Goal: Information Seeking & Learning: Compare options

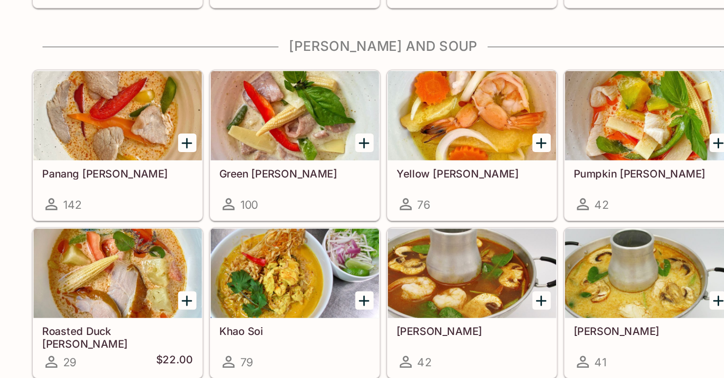
scroll to position [907, 0]
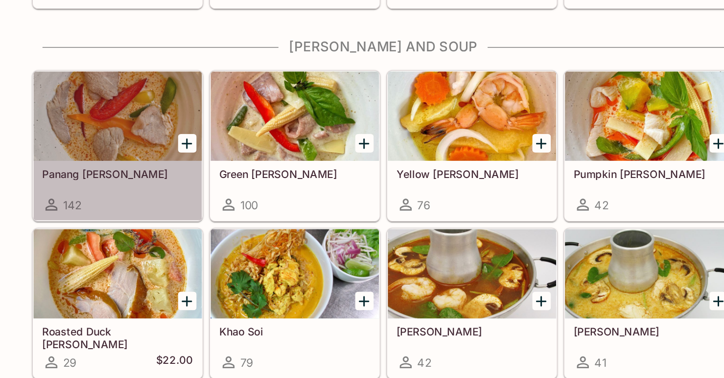
click at [199, 203] on div at bounding box center [187, 201] width 111 height 59
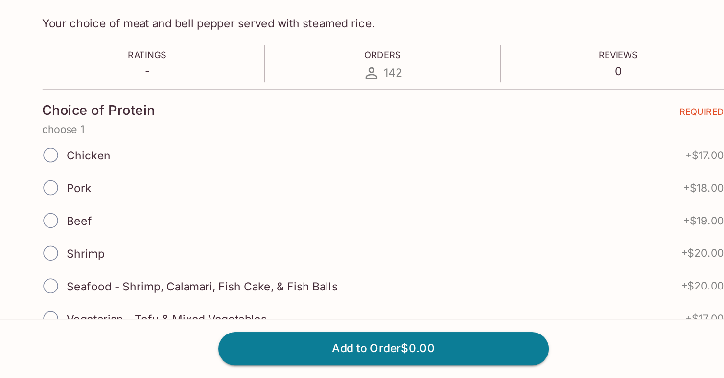
scroll to position [106, 0]
click at [143, 231] on input "Chicken" at bounding box center [143, 231] width 21 height 21
radio input "true"
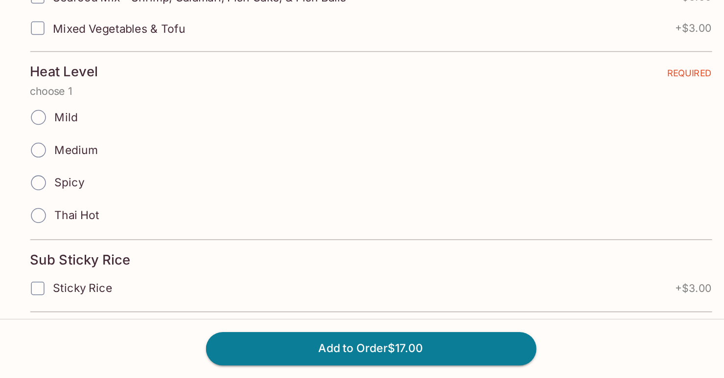
scroll to position [520, 0]
click at [144, 200] on input "Mild" at bounding box center [143, 206] width 21 height 21
radio input "true"
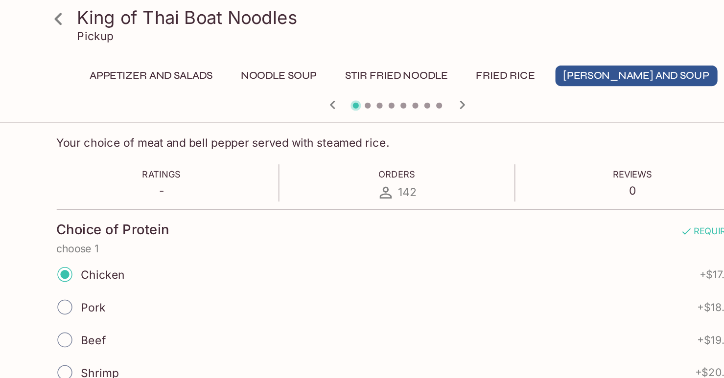
scroll to position [0, 0]
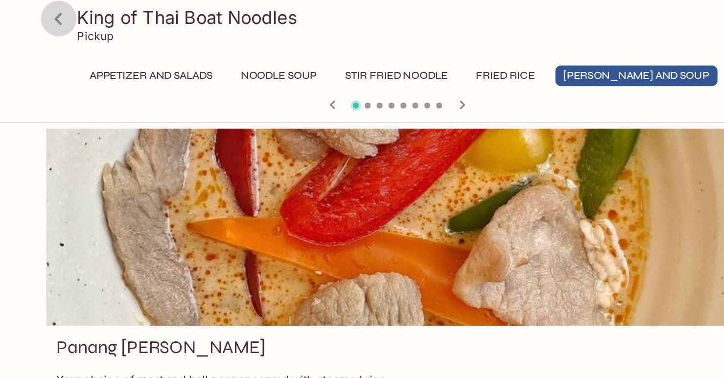
click at [138, 12] on icon at bounding box center [139, 12] width 5 height 8
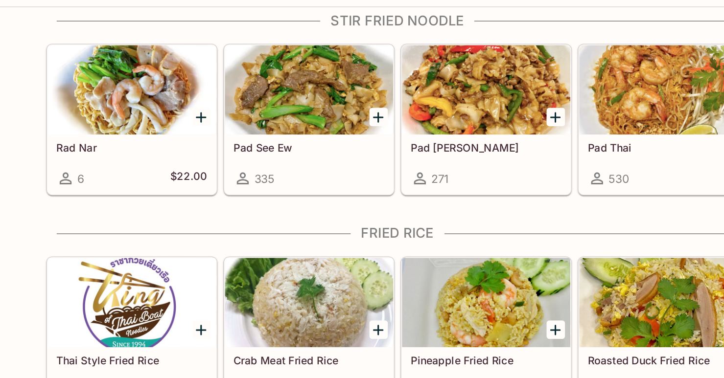
scroll to position [708, 0]
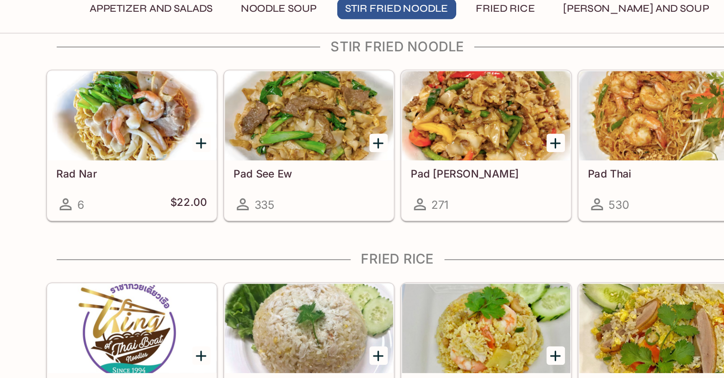
click at [527, 129] on div at bounding box center [537, 120] width 111 height 59
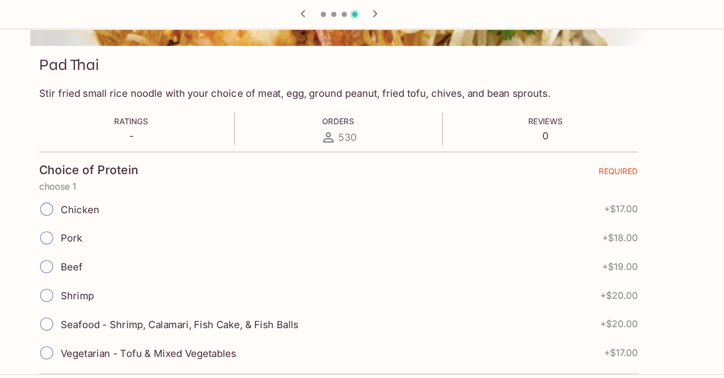
scroll to position [121, 0]
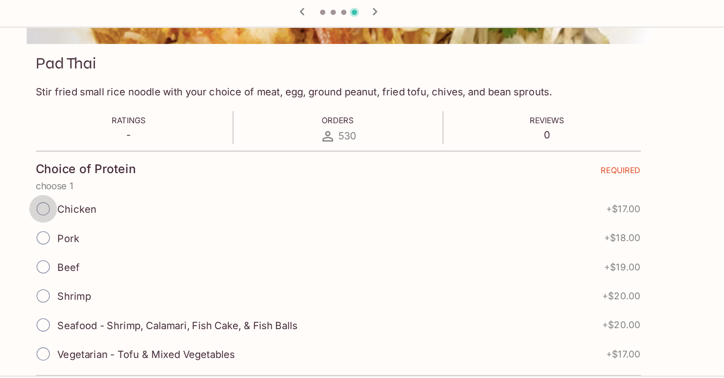
click at [142, 216] on input "Chicken" at bounding box center [143, 215] width 21 height 21
radio input "true"
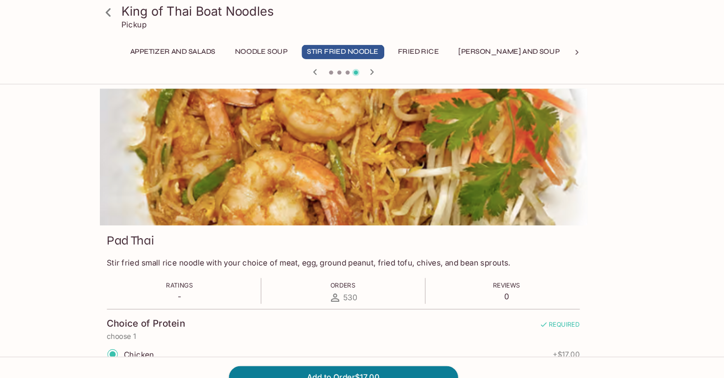
scroll to position [0, 0]
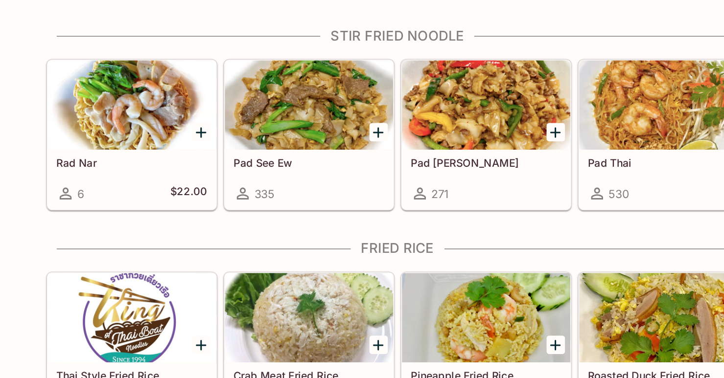
scroll to position [630, 0]
click at [310, 200] on div at bounding box center [304, 198] width 111 height 59
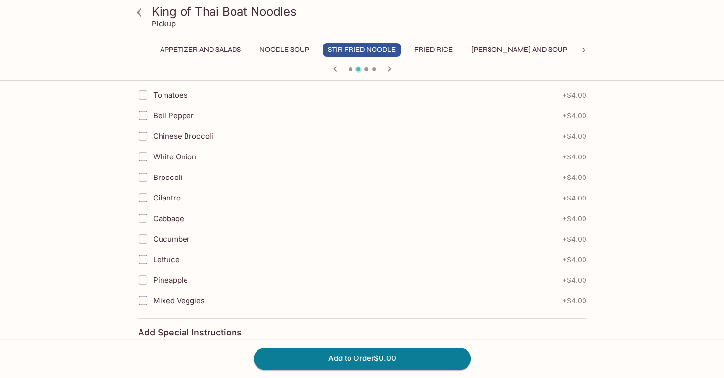
scroll to position [1001, 0]
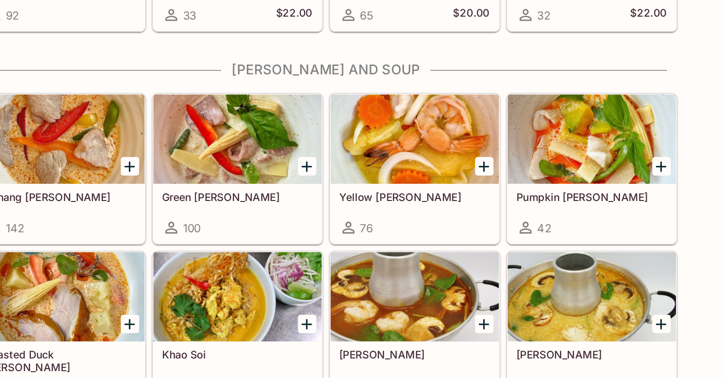
scroll to position [893, 0]
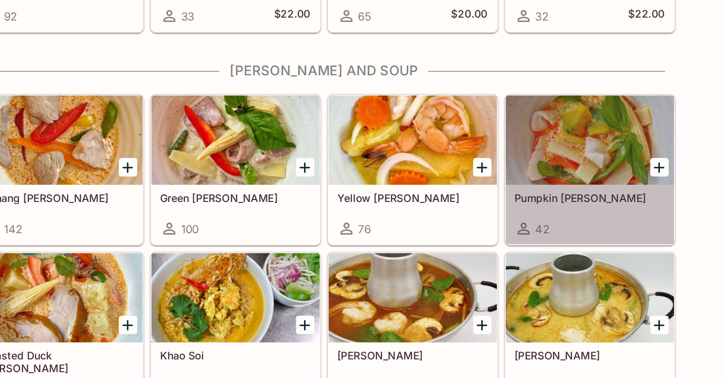
click at [562, 219] on div at bounding box center [537, 214] width 111 height 59
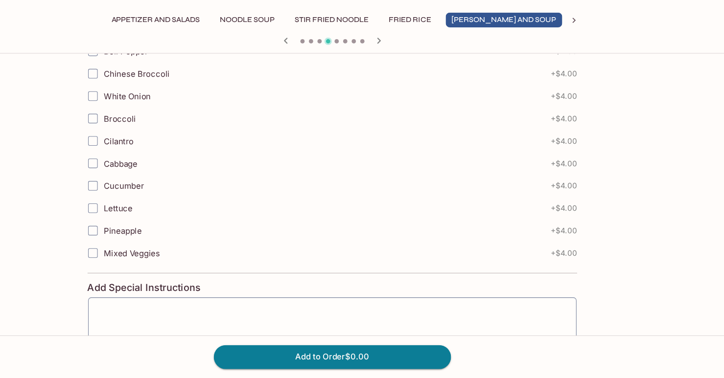
scroll to position [1140, 0]
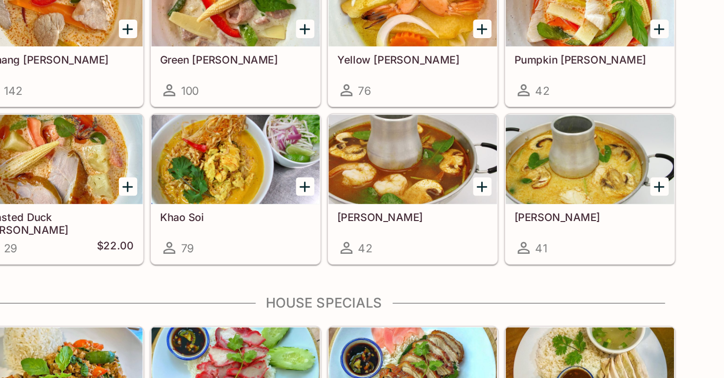
scroll to position [978, 0]
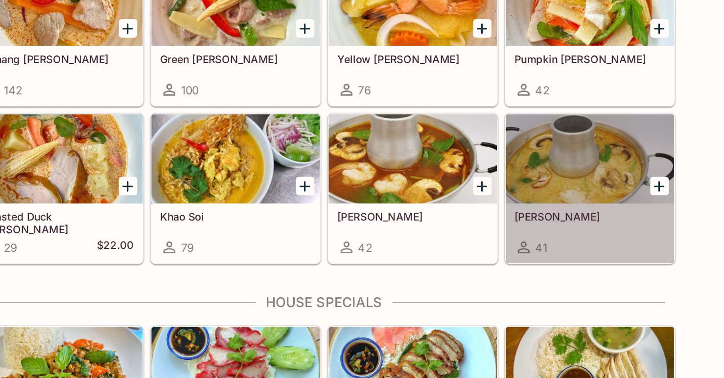
click at [522, 243] on div at bounding box center [537, 234] width 111 height 59
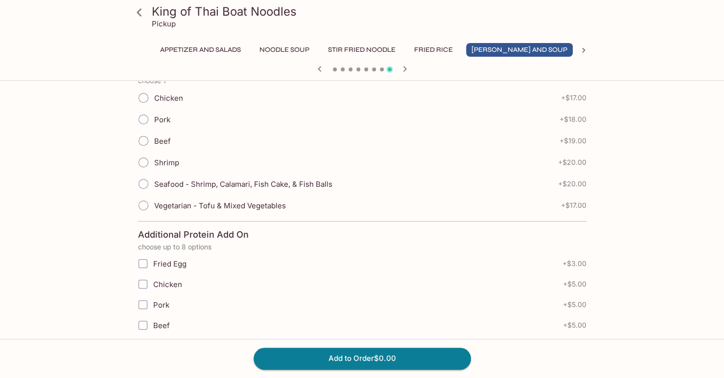
scroll to position [239, 0]
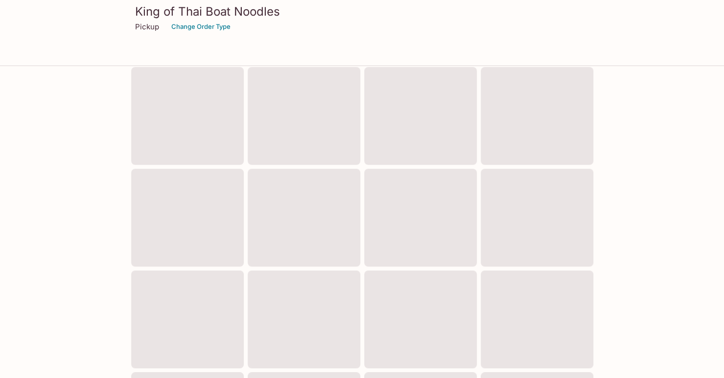
scroll to position [331, 0]
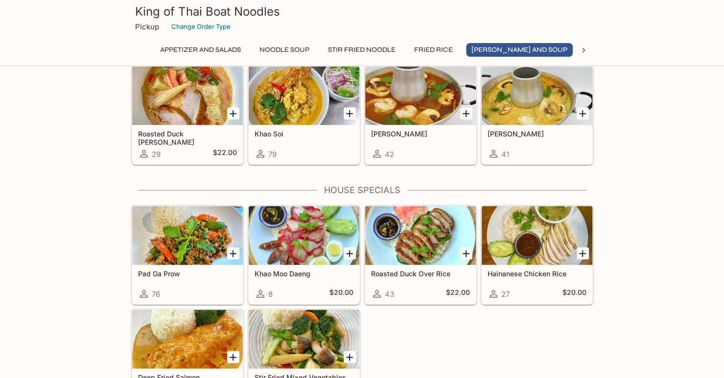
scroll to position [1116, 0]
click at [287, 95] on div at bounding box center [304, 96] width 111 height 59
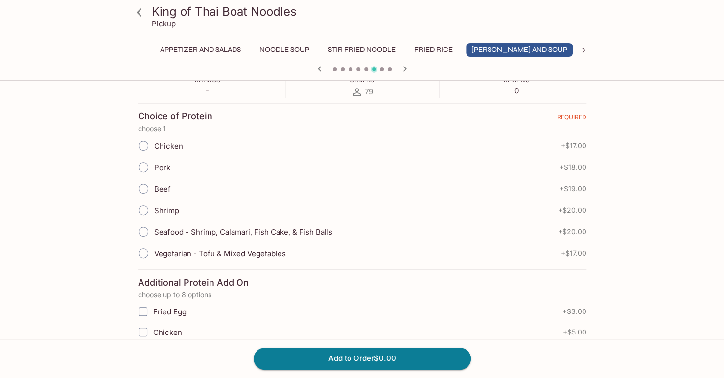
scroll to position [201, 0]
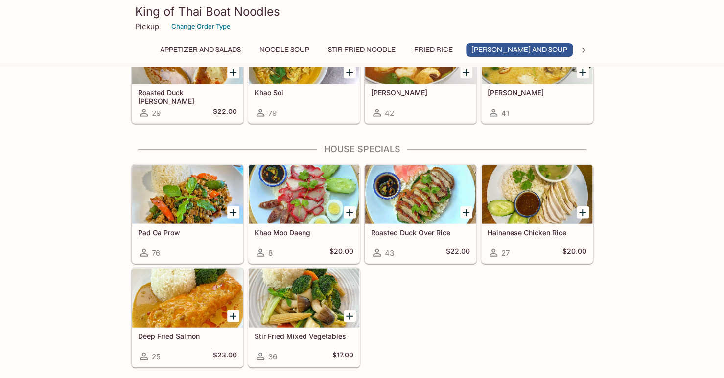
scroll to position [1157, 0]
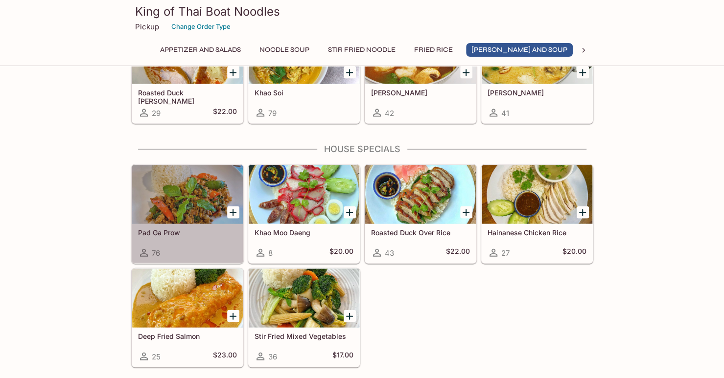
click at [193, 193] on div at bounding box center [187, 194] width 111 height 59
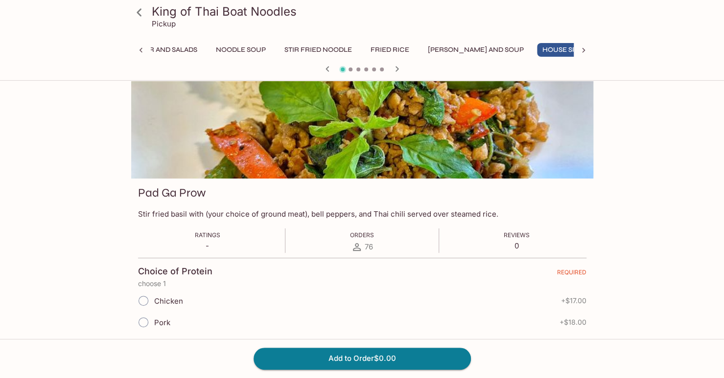
scroll to position [40, 0]
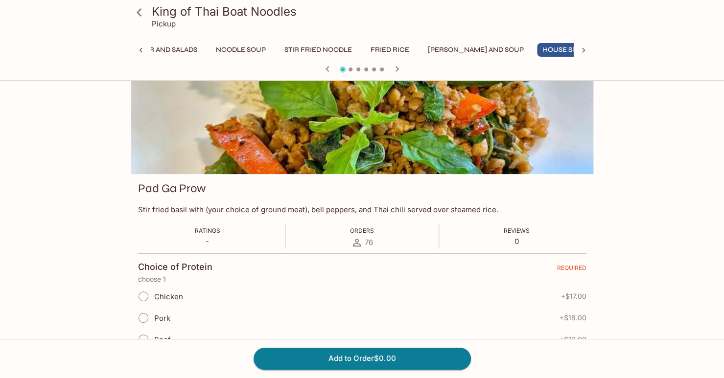
drag, startPoint x: 3, startPoint y: 6, endPoint x: 0, endPoint y: 226, distance: 219.8
click at [0, 226] on div "King of Thai Boat Noodles Pickup Appetizer and Salads Noodle Soup Stir Fried No…" at bounding box center [362, 234] width 724 height 378
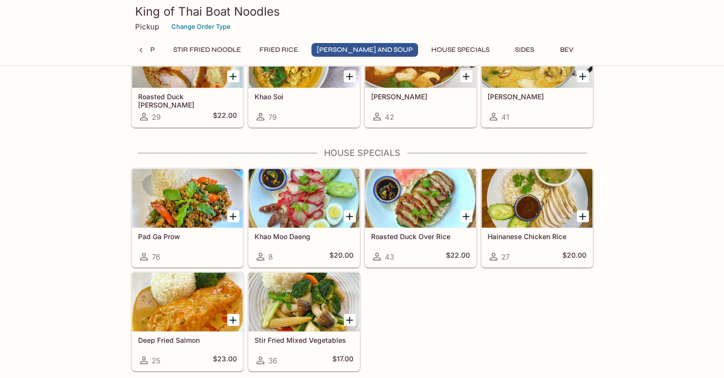
scroll to position [1153, 0]
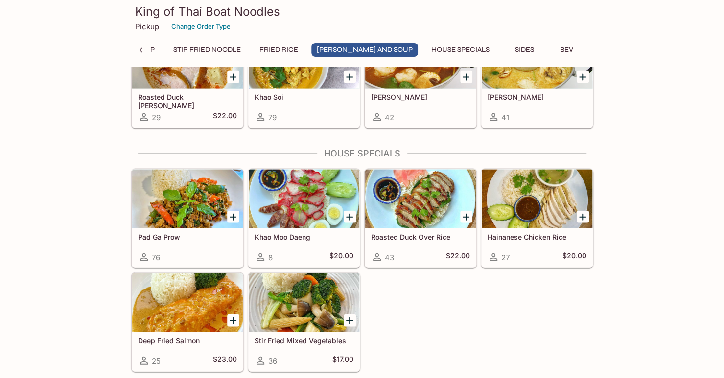
click at [305, 300] on div at bounding box center [304, 303] width 111 height 59
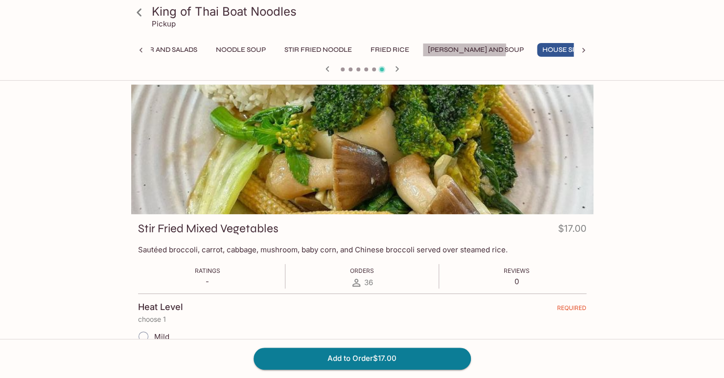
click at [466, 48] on button "[PERSON_NAME] and Soup" at bounding box center [475, 50] width 107 height 14
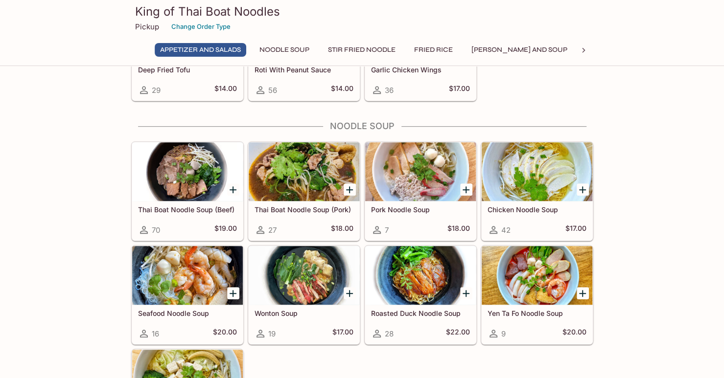
scroll to position [309, 0]
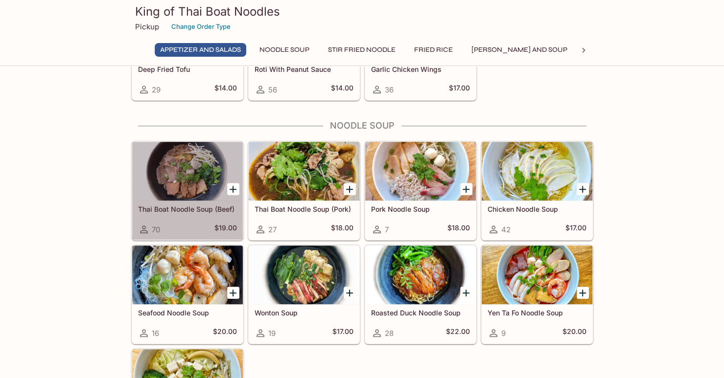
click at [182, 164] on div at bounding box center [187, 171] width 111 height 59
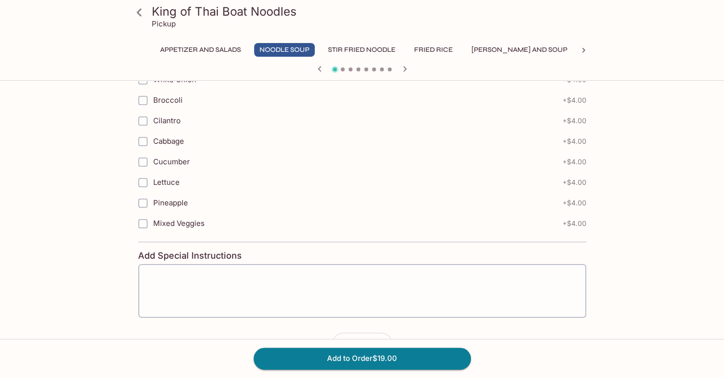
scroll to position [834, 0]
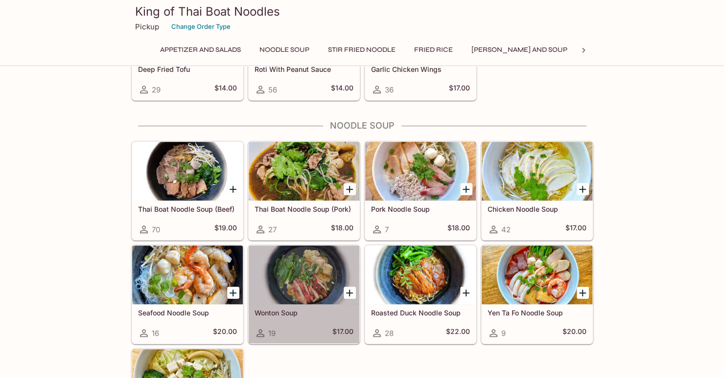
click at [307, 292] on div at bounding box center [304, 275] width 111 height 59
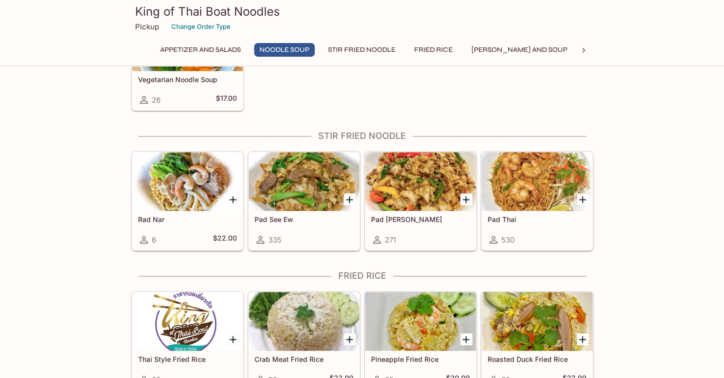
scroll to position [647, 0]
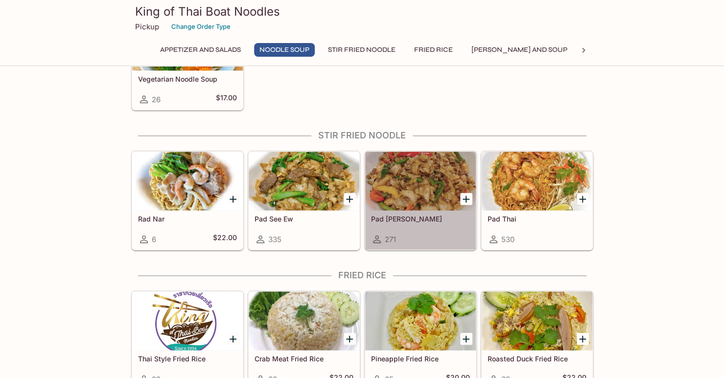
click at [418, 180] on div at bounding box center [420, 181] width 111 height 59
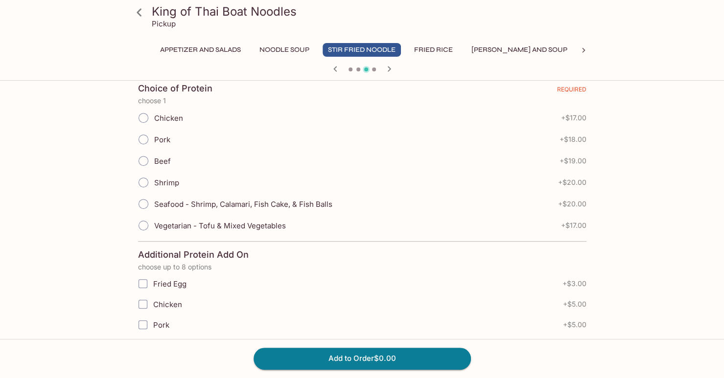
scroll to position [219, 0]
click at [140, 11] on icon at bounding box center [139, 12] width 17 height 17
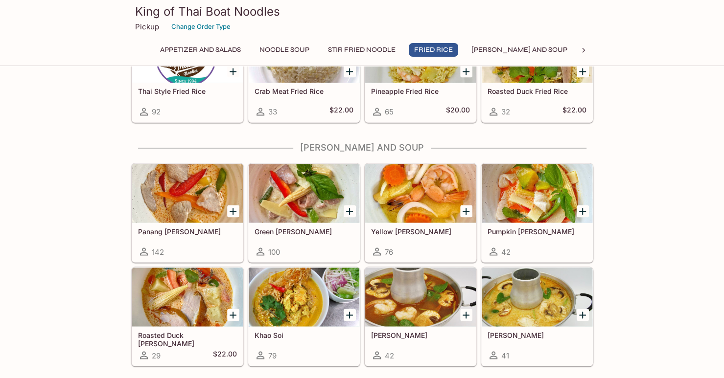
scroll to position [915, 0]
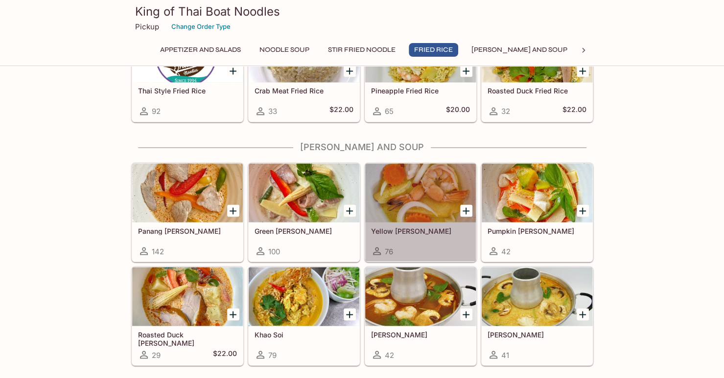
click at [424, 180] on div at bounding box center [420, 192] width 111 height 59
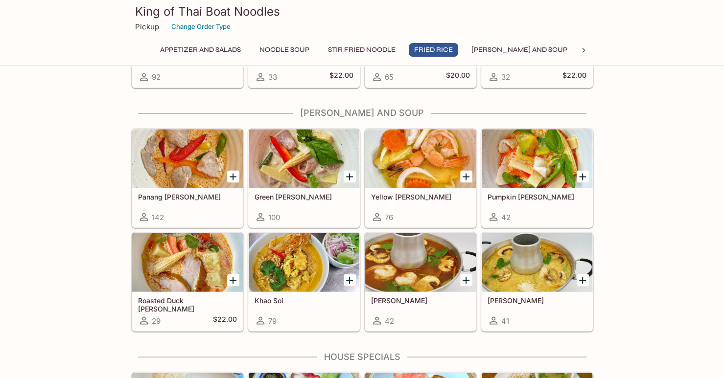
scroll to position [949, 0]
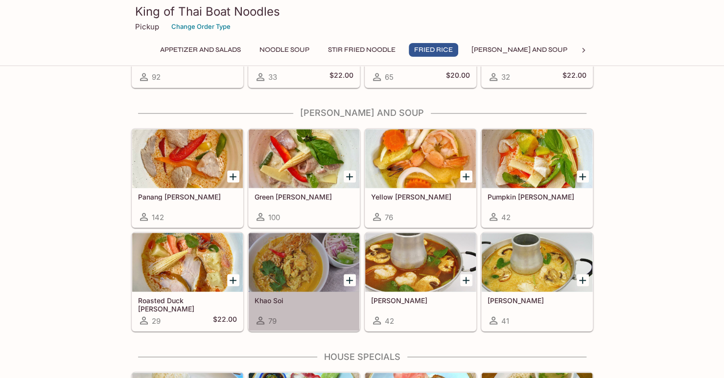
click at [298, 249] on div at bounding box center [304, 262] width 111 height 59
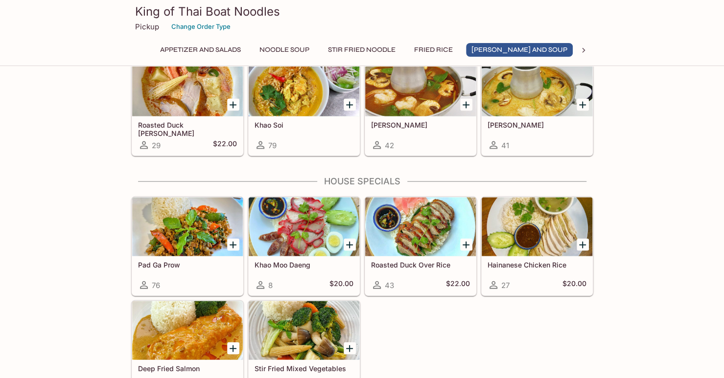
scroll to position [1125, 0]
click at [191, 218] on div at bounding box center [187, 227] width 111 height 59
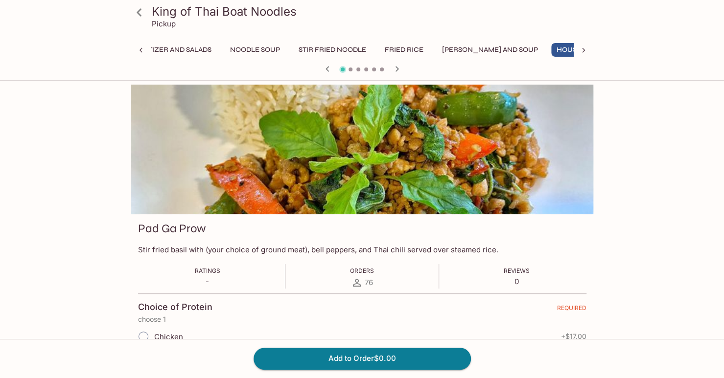
scroll to position [0, 44]
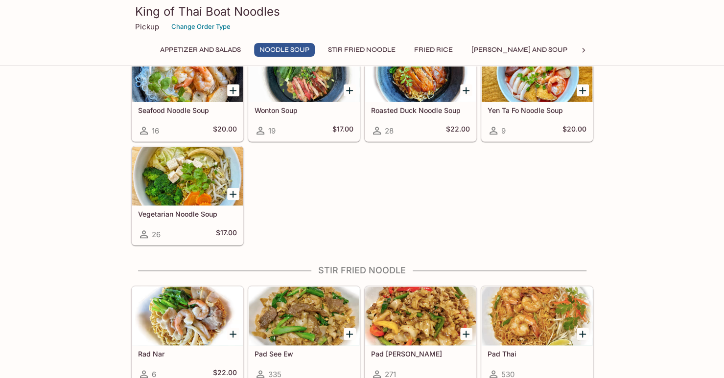
scroll to position [512, 0]
click at [297, 319] on div at bounding box center [304, 316] width 111 height 59
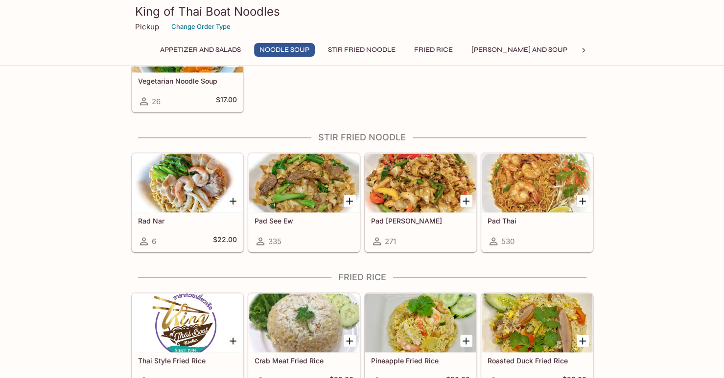
scroll to position [645, 0]
click at [427, 181] on div at bounding box center [420, 183] width 111 height 59
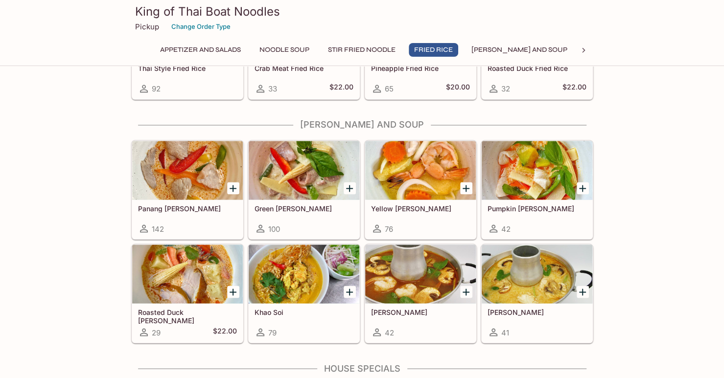
scroll to position [939, 0]
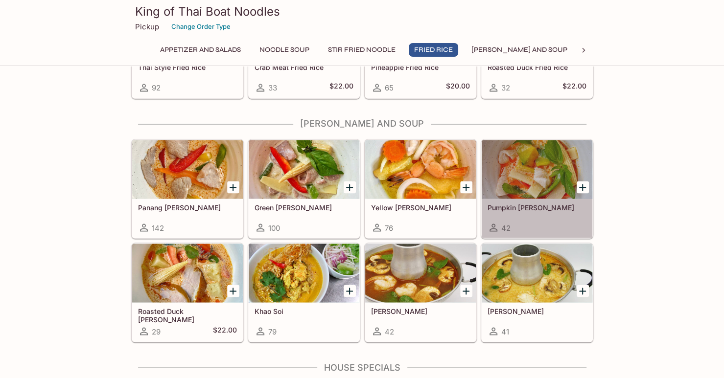
click at [539, 174] on div at bounding box center [537, 169] width 111 height 59
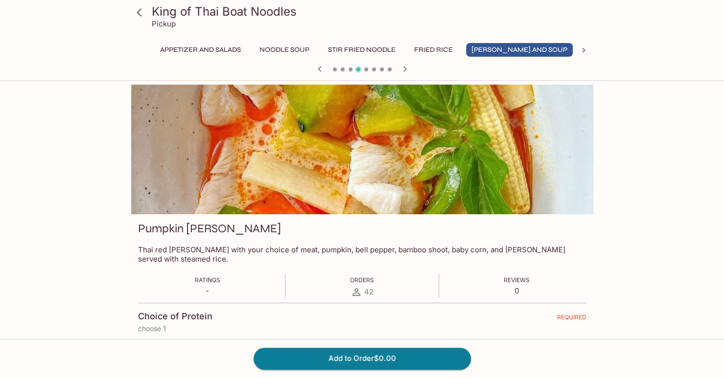
click at [386, 169] on div at bounding box center [362, 150] width 462 height 130
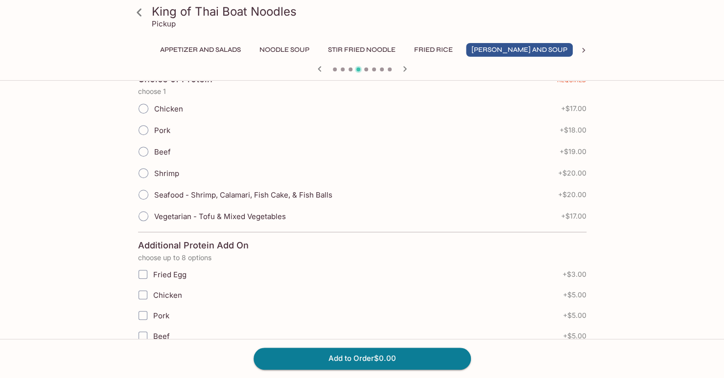
scroll to position [238, 0]
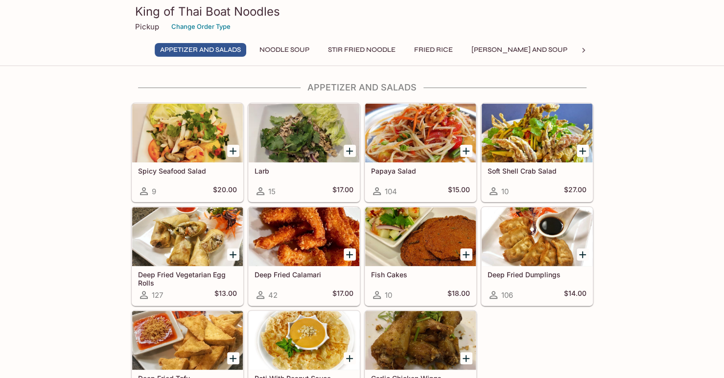
scroll to position [85, 0]
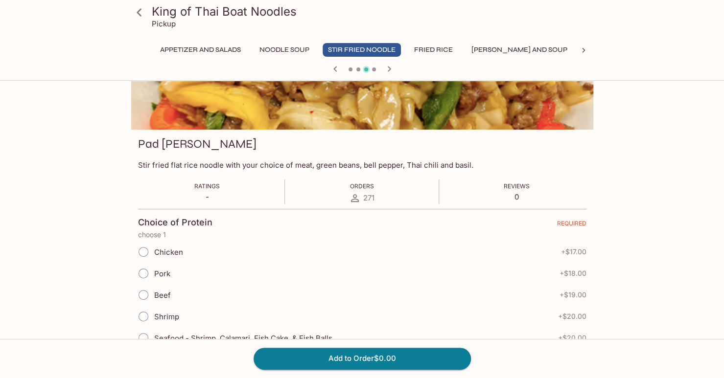
scroll to position [331, 0]
